Goal: Check status: Check status

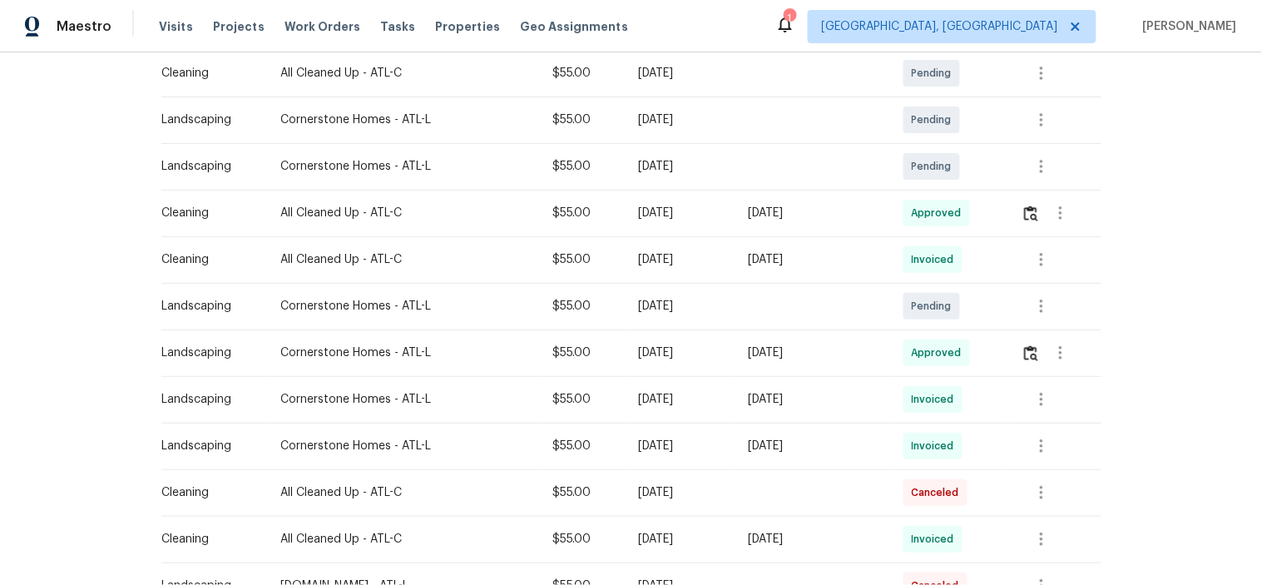
scroll to position [277, 0]
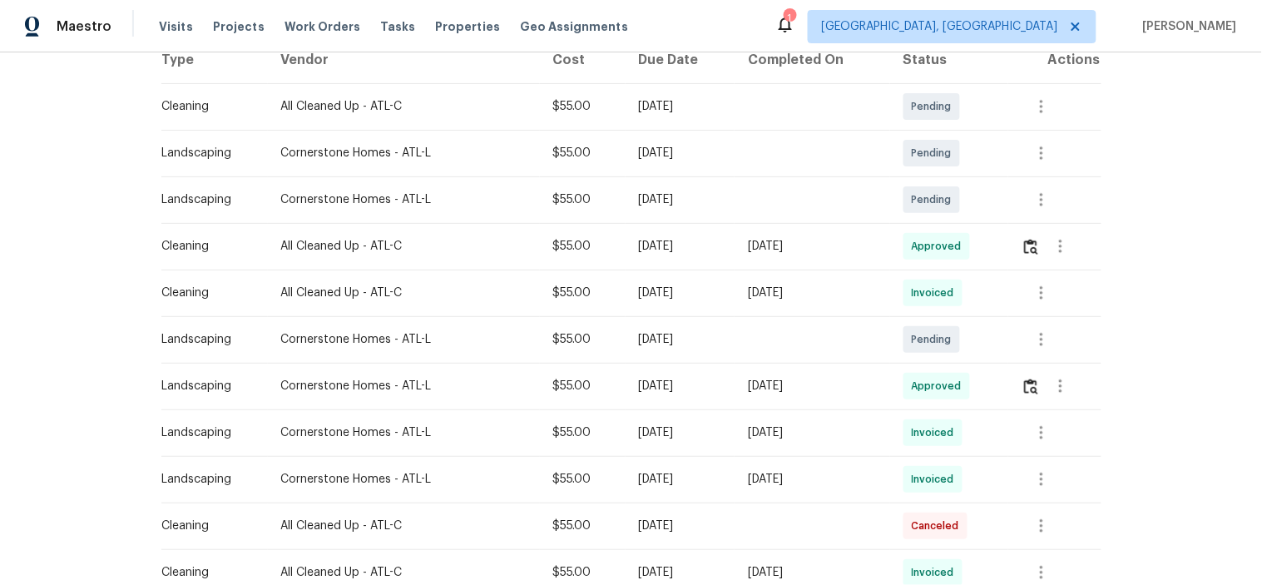
drag, startPoint x: 368, startPoint y: 250, endPoint x: 739, endPoint y: 250, distance: 371.1
click at [732, 250] on tr "Cleaning All Cleaned Up - ATL-C $55.00 [DATE] [DATE] Approved" at bounding box center [631, 246] width 940 height 47
click at [766, 248] on div "[DATE]" at bounding box center [812, 246] width 128 height 17
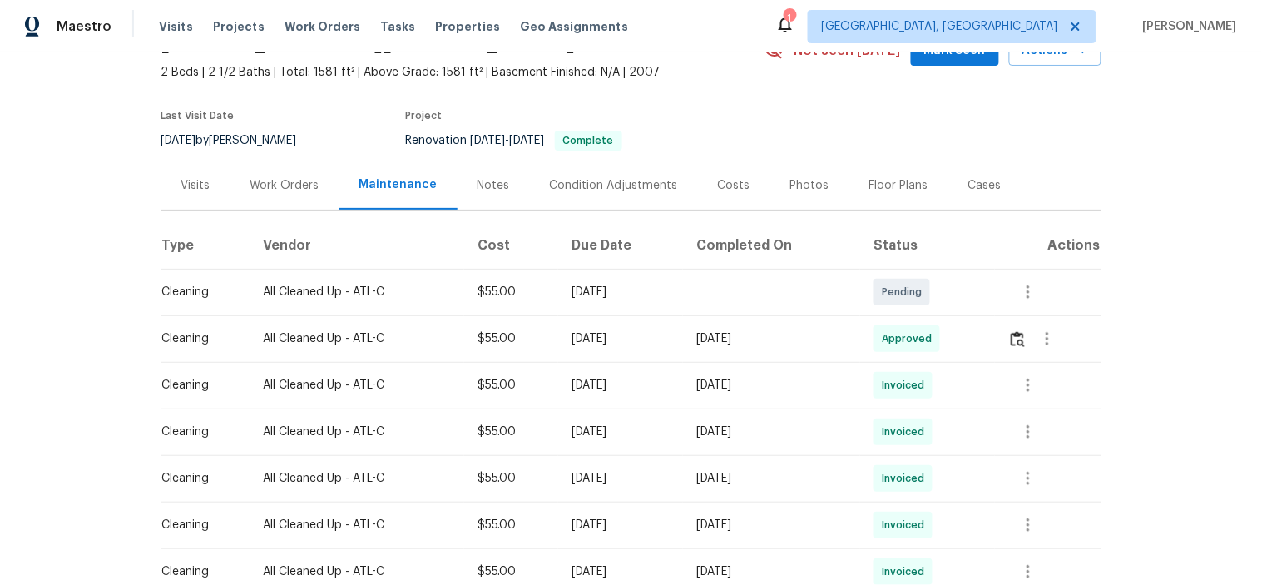
scroll to position [92, 0]
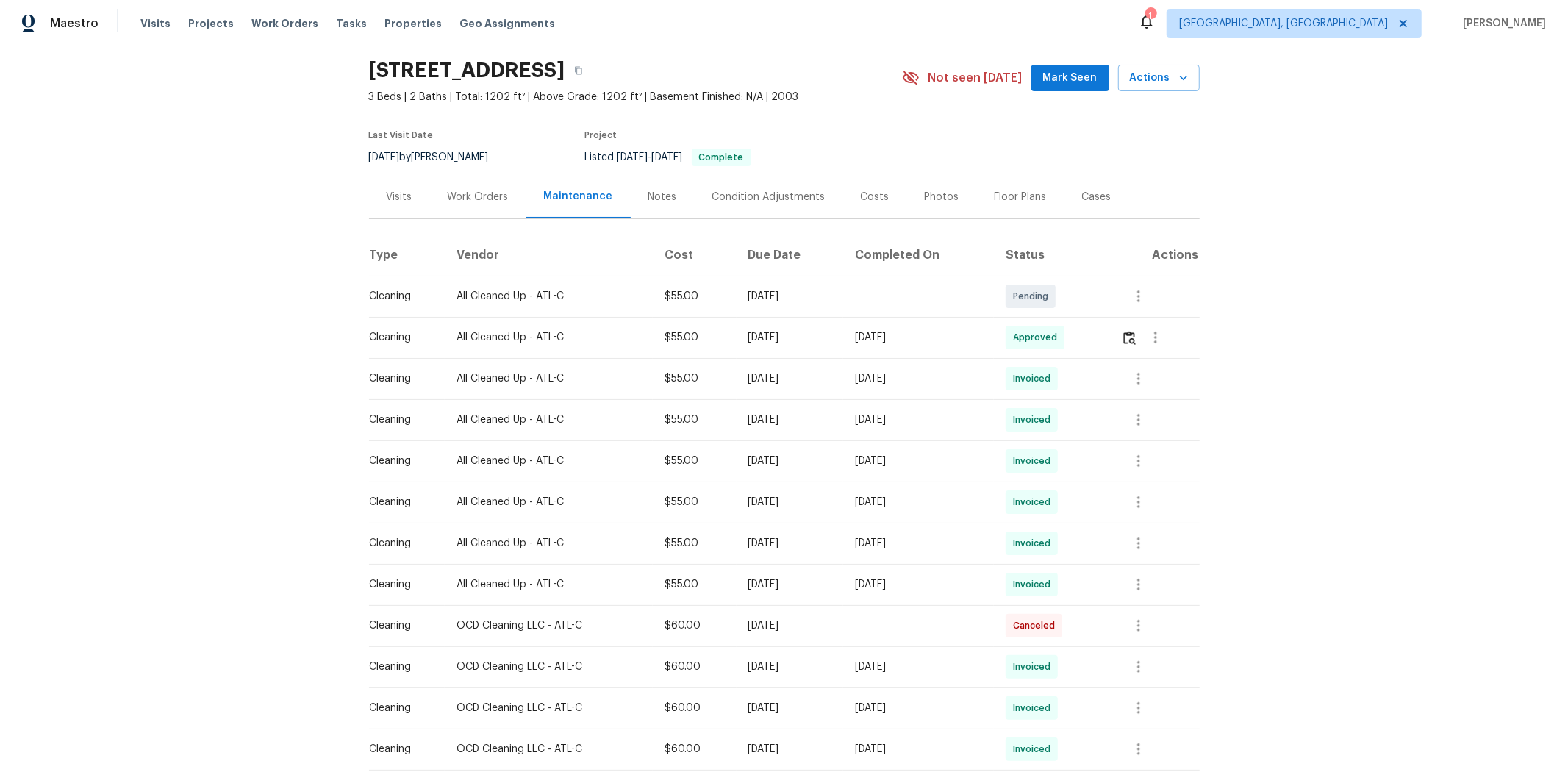
drag, startPoint x: 485, startPoint y: 308, endPoint x: 473, endPoint y: 324, distance: 20.0
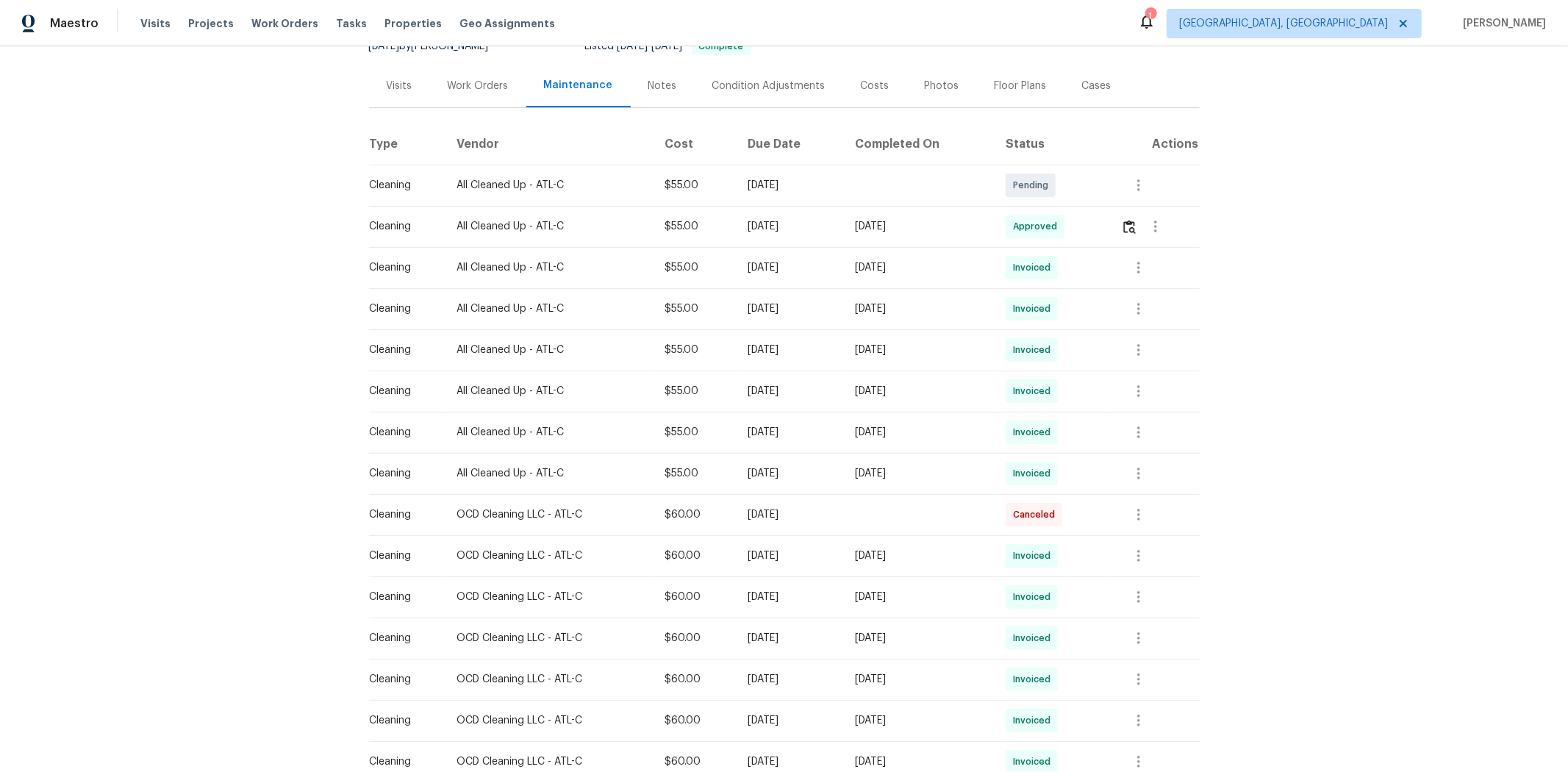
scroll to position [163, 0]
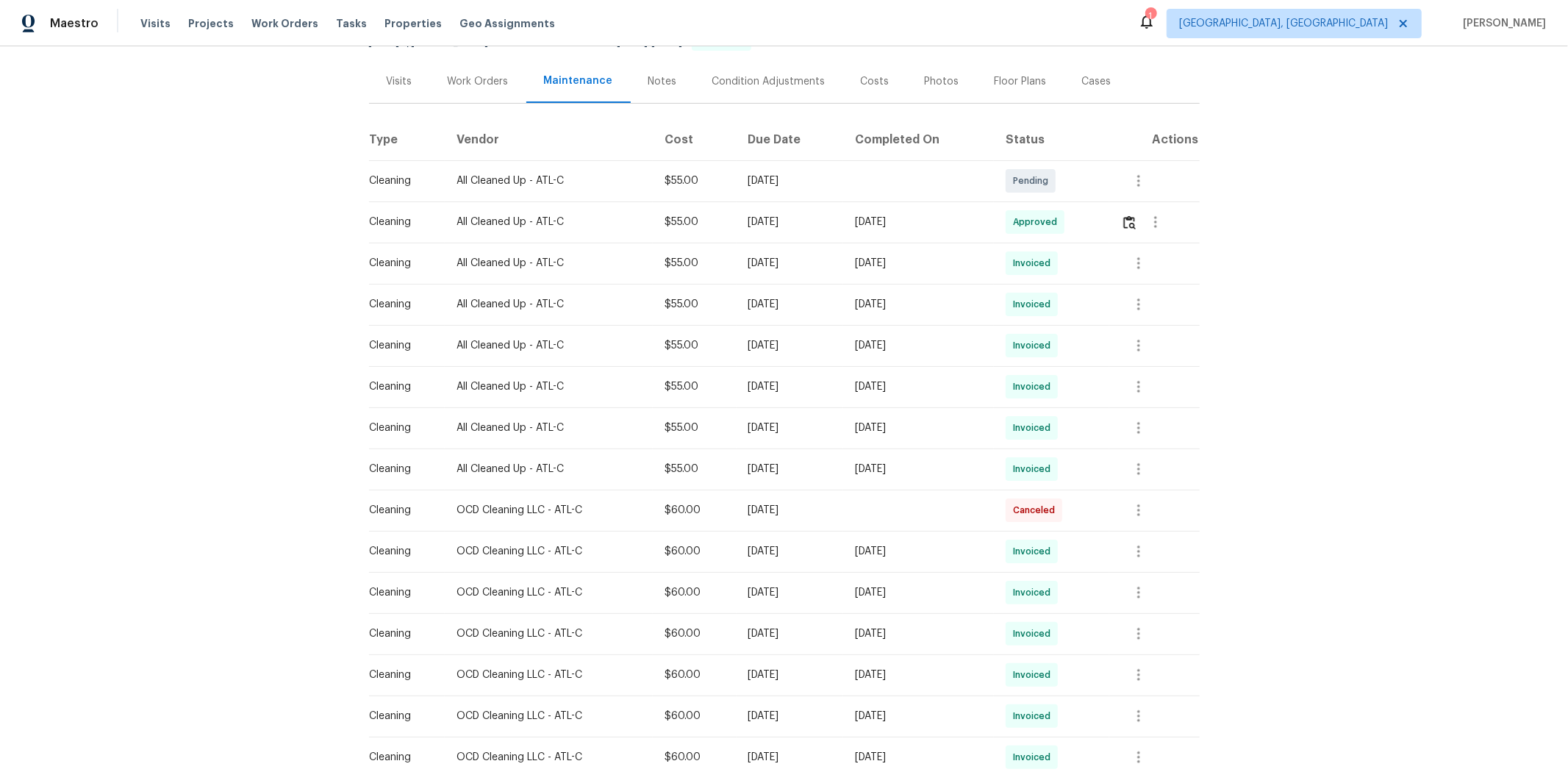
drag, startPoint x: 473, startPoint y: 324, endPoint x: 709, endPoint y: 203, distance: 265.2
click at [737, 203] on td "[DATE]" at bounding box center [790, 222] width 107 height 42
click at [1114, 225] on img "button" at bounding box center [1129, 223] width 12 height 14
